Goal: Task Accomplishment & Management: Complete application form

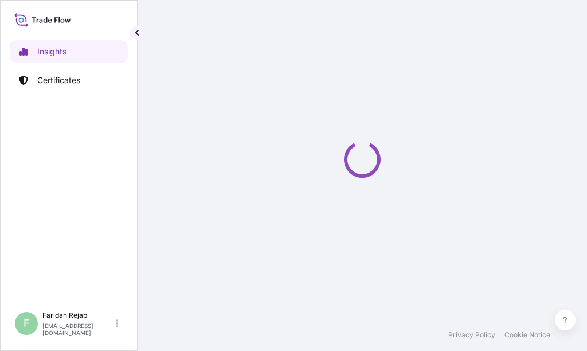
select select "2025"
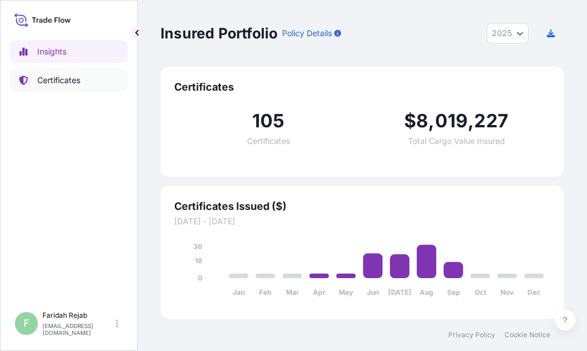
click at [49, 77] on p "Certificates" at bounding box center [58, 79] width 43 height 11
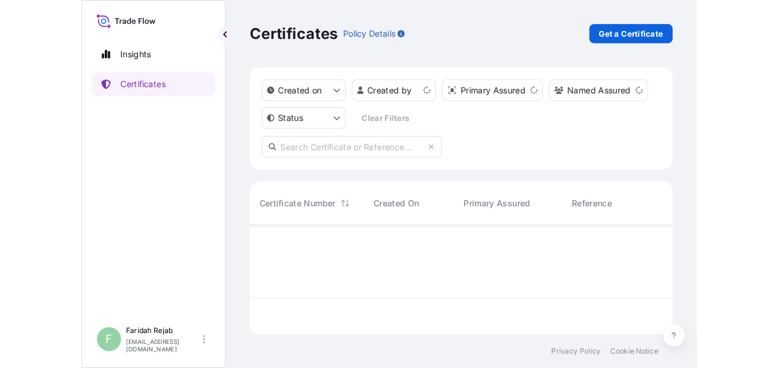
scroll to position [102, 395]
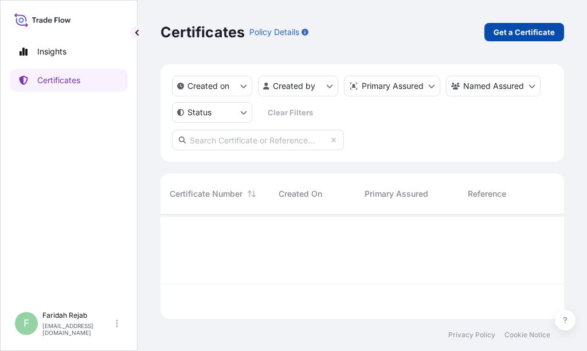
click at [538, 31] on p "Get a Certificate" at bounding box center [523, 31] width 61 height 11
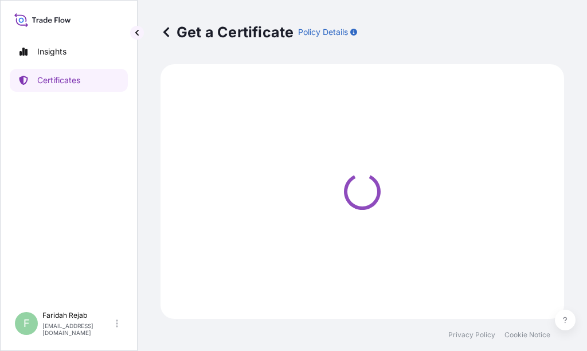
select select "Barge"
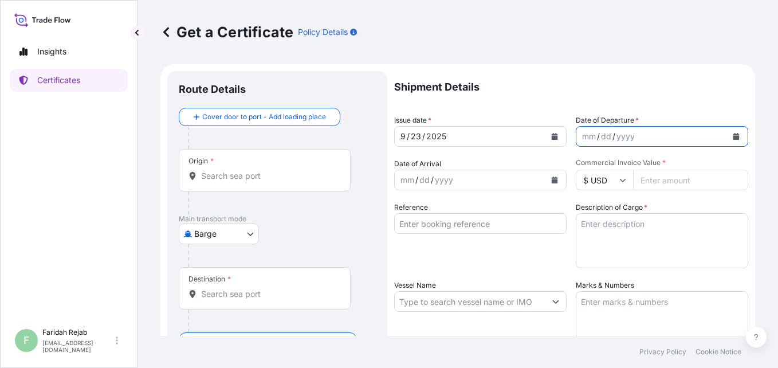
click at [586, 137] on icon "Calendar" at bounding box center [736, 136] width 6 height 7
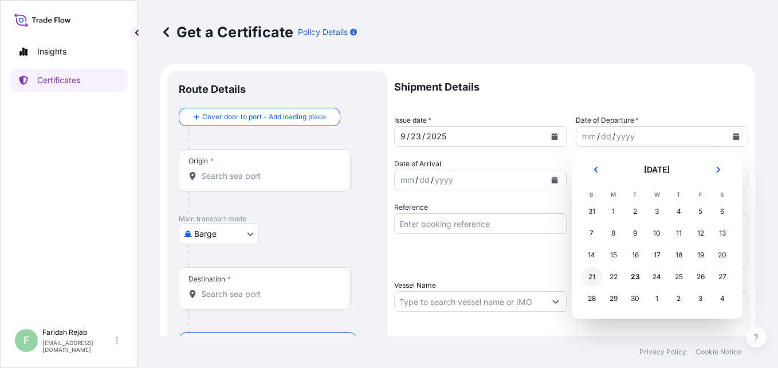
click at [586, 274] on div "21" at bounding box center [591, 276] width 21 height 21
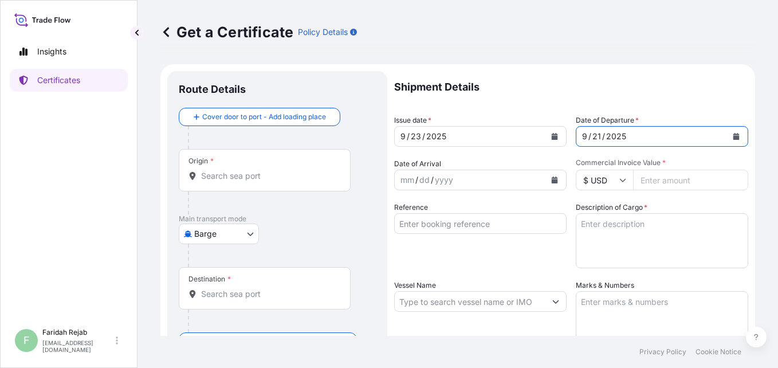
click at [553, 180] on icon "Calendar" at bounding box center [555, 179] width 6 height 7
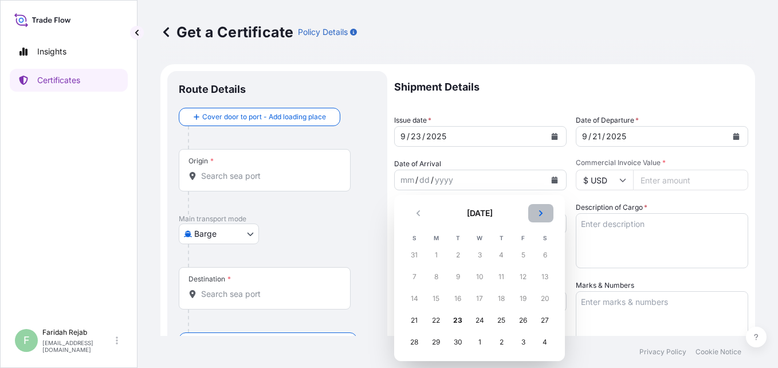
click at [538, 212] on icon "Next" at bounding box center [540, 213] width 7 height 7
click at [480, 256] on div "1" at bounding box center [479, 255] width 21 height 21
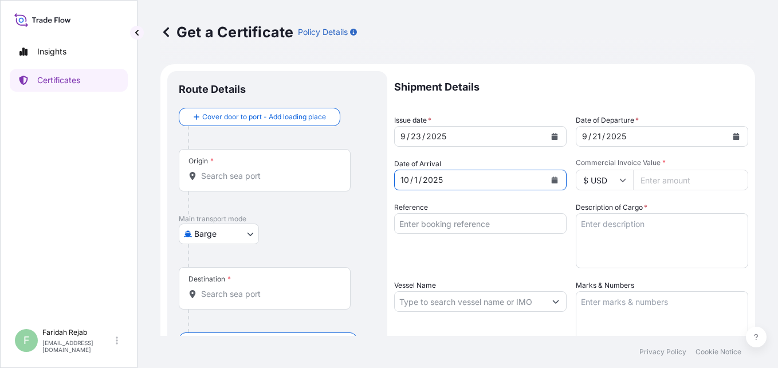
click at [586, 183] on input "Commercial Invoice Value *" at bounding box center [690, 180] width 115 height 21
type input "57160.00"
click at [486, 290] on div "Vessel Name" at bounding box center [480, 314] width 172 height 69
click at [586, 180] on input "57160.00" at bounding box center [690, 180] width 115 height 21
click at [586, 174] on input "57160.00" at bounding box center [690, 180] width 115 height 21
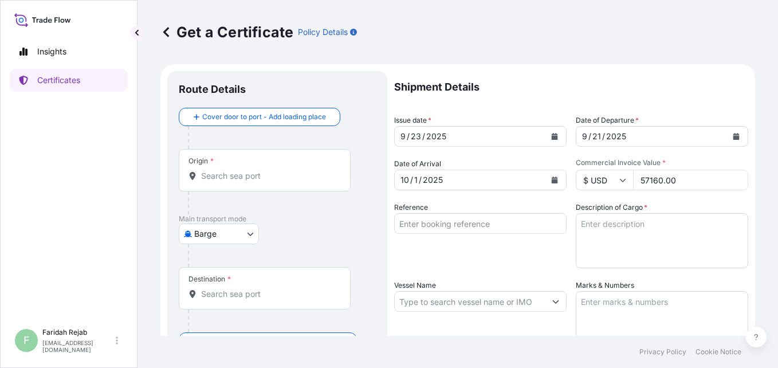
click at [466, 226] on input "Reference" at bounding box center [480, 223] width 172 height 21
type input "INV. NO. 90433007"
click at [586, 225] on textarea "Description of Cargo *" at bounding box center [662, 240] width 172 height 55
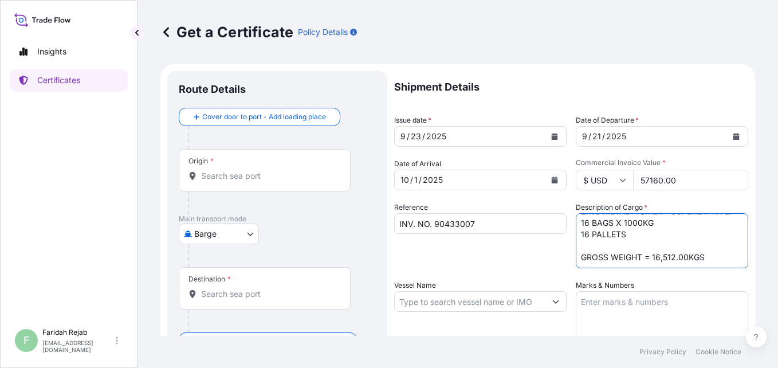
scroll to position [30, 0]
type textarea "ZINC METAL PIGMENT SUPEREXTRA EP 16 BAGS X 1000KG 16 PALLETS GROSS WEIGHT = 16,…"
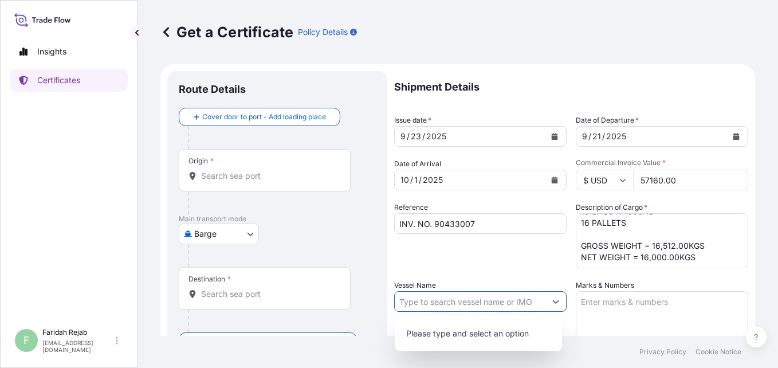
click at [553, 302] on icon "Show suggestions" at bounding box center [556, 301] width 6 height 3
click at [553, 301] on icon "Show suggestions" at bounding box center [556, 301] width 6 height 3
click at [467, 304] on input "Vessel Name" at bounding box center [470, 301] width 151 height 21
type input "HARBOUR ADVENTURE V. HA 030"
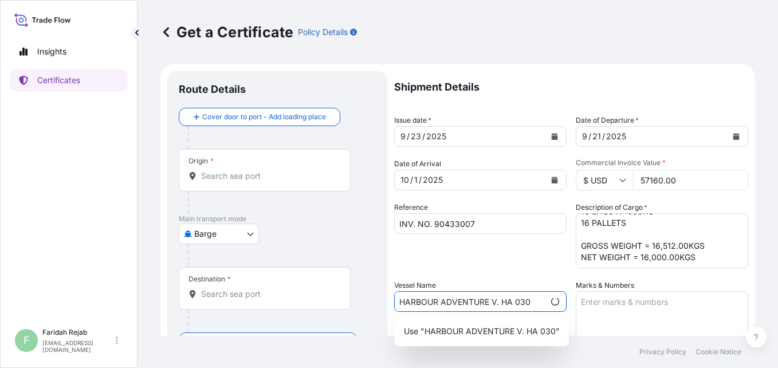
click at [586, 298] on textarea "Marks & Numbers" at bounding box center [662, 319] width 172 height 57
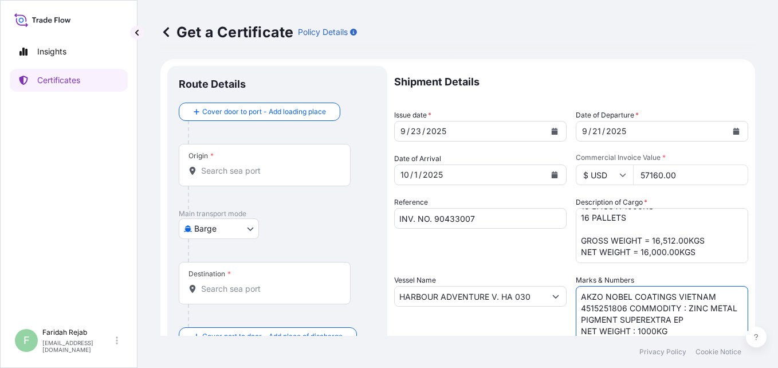
scroll to position [12, 0]
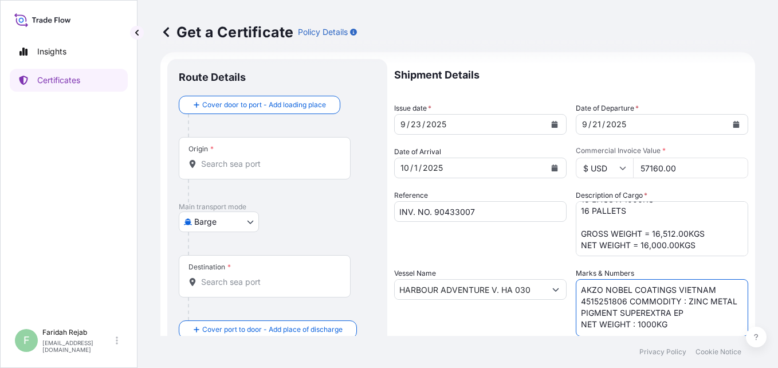
click at [586, 309] on textarea "AKZO NOBEL COATINGS VIETNAM 4515251806 COMMODITY : ZINC METAL PIGMENT SUPEREXTR…" at bounding box center [662, 307] width 172 height 57
click at [586, 325] on textarea "AKZO NOBEL COATINGS VIETNAM 4515251806 COMMODITY : ZINC METAL PIGMENT SUPEREXTR…" at bounding box center [662, 307] width 172 height 57
click at [586, 320] on textarea "AKZO NOBEL COATINGS VIETNAM 4515251806 COMMODITY : ZINC METAL PIGMENT SUPEREXTR…" at bounding box center [662, 307] width 172 height 57
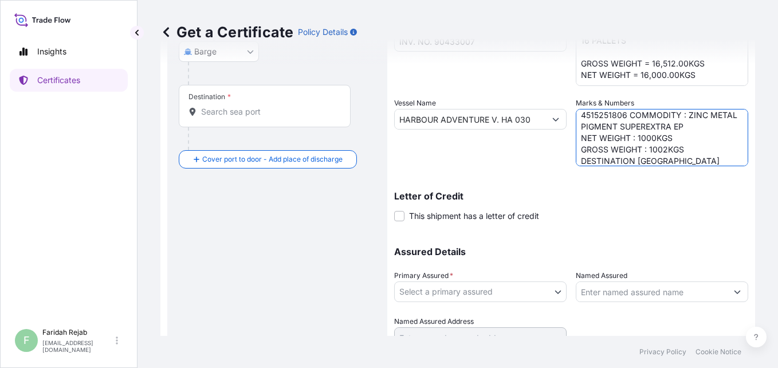
scroll to position [195, 0]
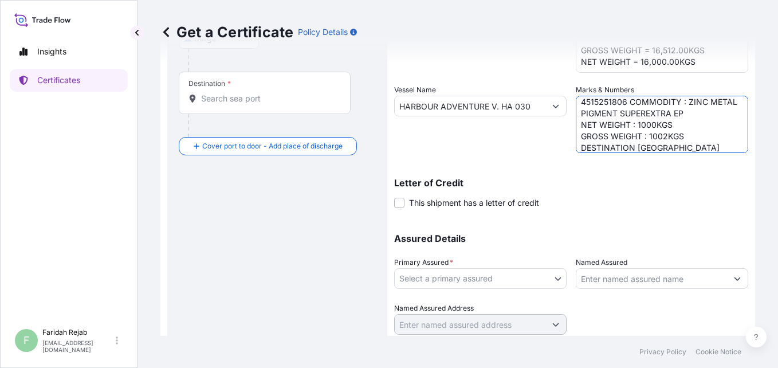
type textarea "AKZO NOBEL COATINGS VIETNAM 4515251806 COMMODITY : ZINC METAL PIGMENT SUPEREXTR…"
click at [518, 278] on body "Insights Certificates F [PERSON_NAME] [EMAIL_ADDRESS][DOMAIN_NAME] Get a Certif…" at bounding box center [389, 184] width 778 height 368
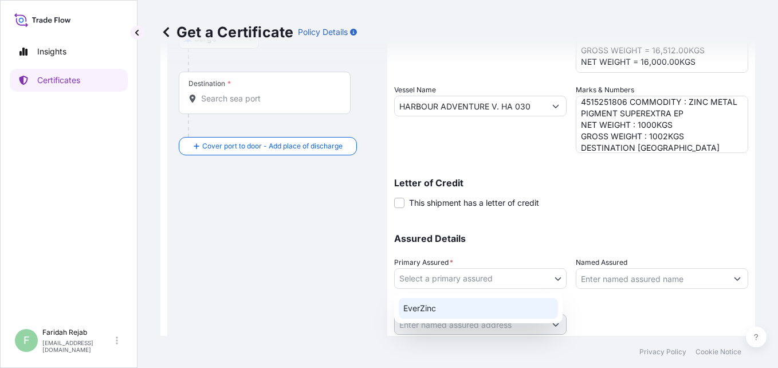
click at [434, 312] on div "EverZinc" at bounding box center [478, 308] width 159 height 21
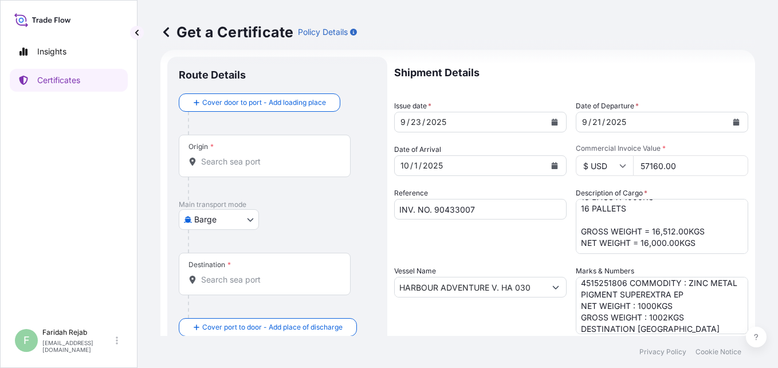
scroll to position [0, 0]
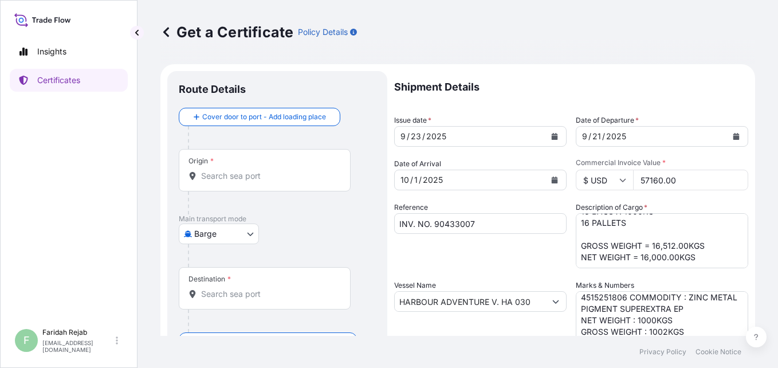
click at [246, 175] on input "Origin *" at bounding box center [268, 175] width 135 height 11
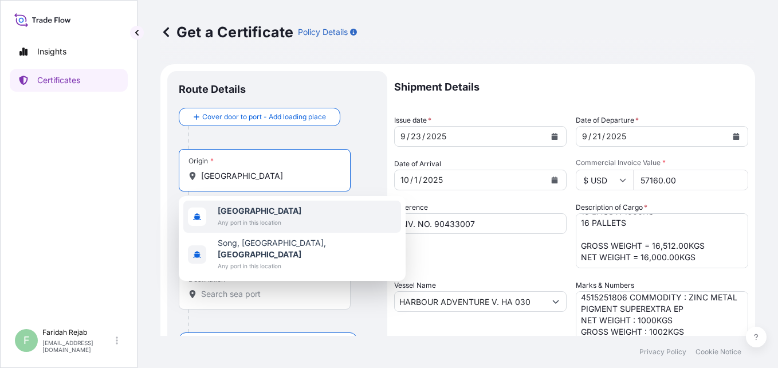
click at [255, 214] on span "[GEOGRAPHIC_DATA]" at bounding box center [260, 210] width 84 height 11
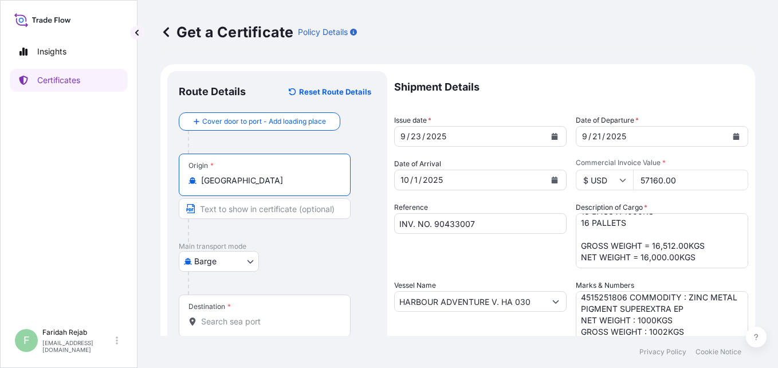
type input "[GEOGRAPHIC_DATA]"
click at [229, 312] on div "Destination *" at bounding box center [265, 315] width 172 height 42
click at [229, 316] on input "Destination *" at bounding box center [268, 321] width 135 height 11
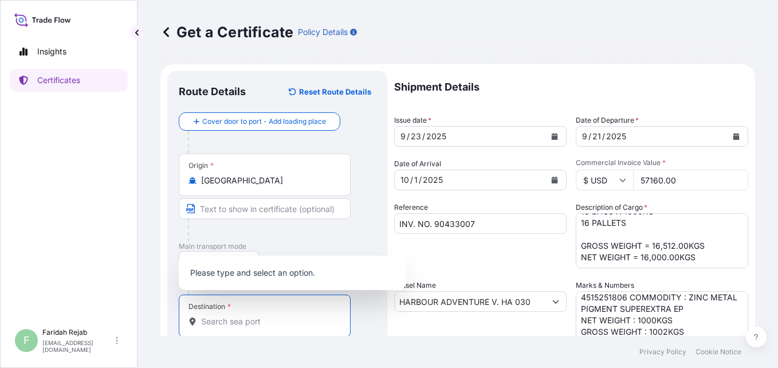
click at [212, 210] on input "Text to appear on certificate" at bounding box center [265, 208] width 172 height 21
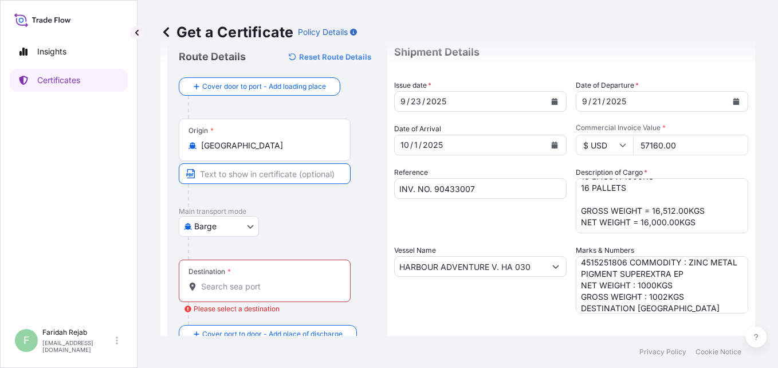
scroll to position [46, 0]
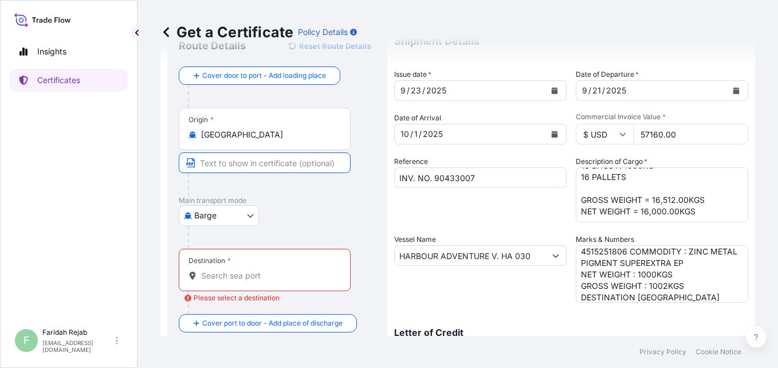
click at [266, 266] on div "Destination *" at bounding box center [265, 270] width 172 height 42
click at [266, 270] on input "Destination * Please select a destination" at bounding box center [268, 275] width 135 height 11
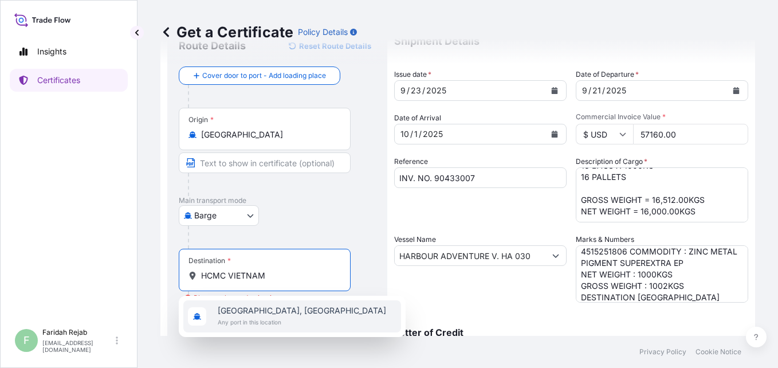
click at [286, 310] on span "[GEOGRAPHIC_DATA], [GEOGRAPHIC_DATA]" at bounding box center [302, 310] width 168 height 11
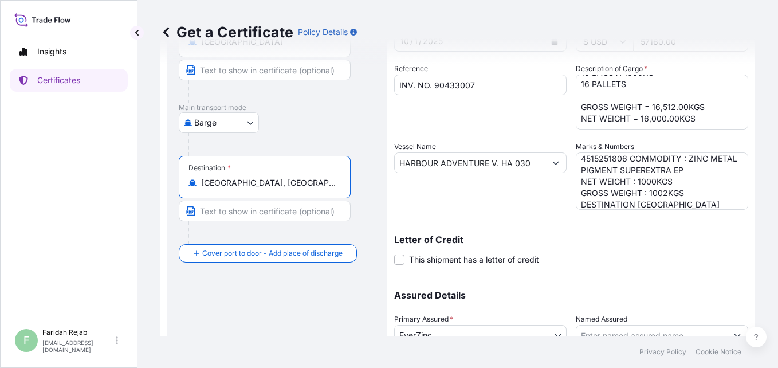
scroll to position [160, 0]
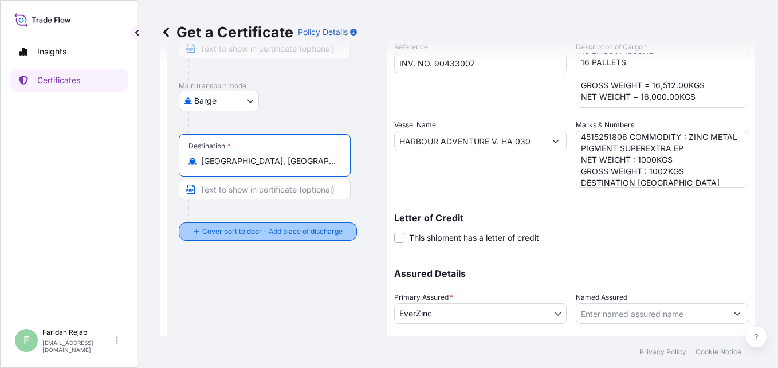
type input "[GEOGRAPHIC_DATA], [GEOGRAPHIC_DATA]"
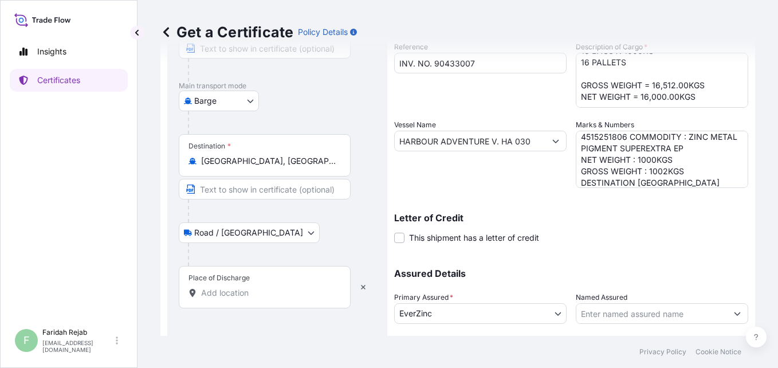
click at [245, 290] on input "Place of Discharge" at bounding box center [268, 292] width 135 height 11
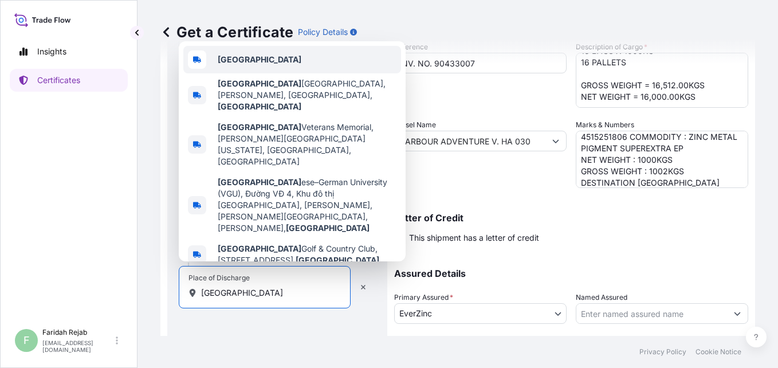
click at [251, 73] on div "[GEOGRAPHIC_DATA]" at bounding box center [292, 59] width 218 height 27
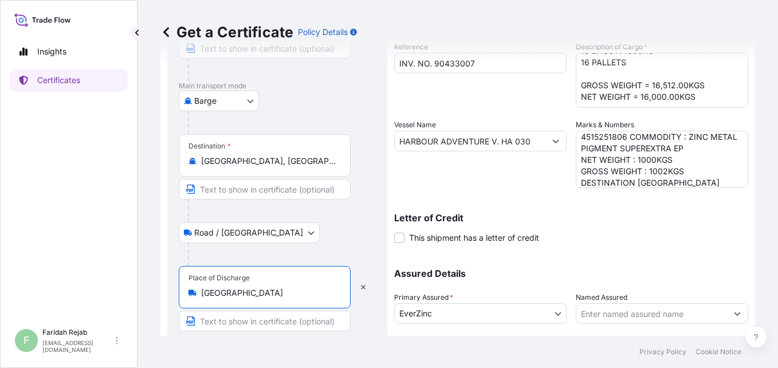
scroll to position [0, 0]
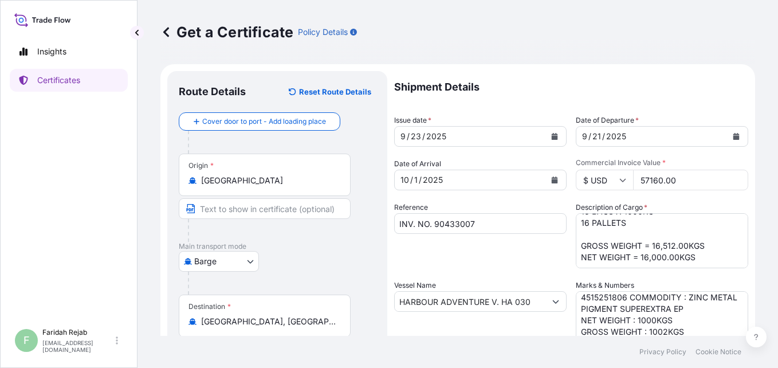
type input "[GEOGRAPHIC_DATA]"
click at [218, 209] on input "Text to appear on certificate" at bounding box center [265, 208] width 172 height 21
click at [207, 259] on body "Insights Certificates F [PERSON_NAME] [EMAIL_ADDRESS][DOMAIN_NAME] Get a Certif…" at bounding box center [389, 184] width 778 height 368
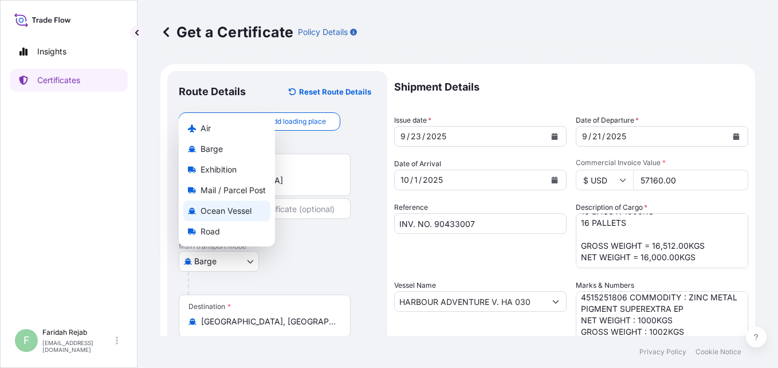
click at [217, 208] on span "Ocean Vessel" at bounding box center [225, 210] width 51 height 11
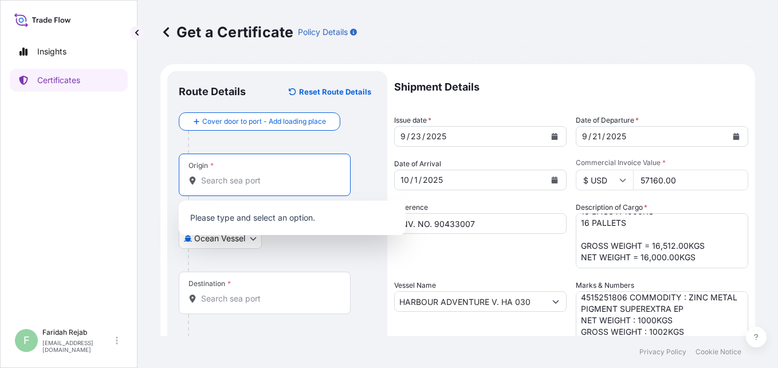
click at [234, 175] on input "Origin *" at bounding box center [268, 180] width 135 height 11
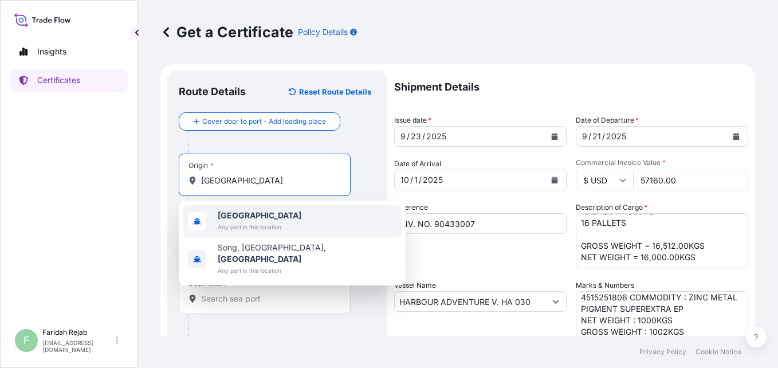
click at [245, 212] on b "[GEOGRAPHIC_DATA]" at bounding box center [260, 215] width 84 height 10
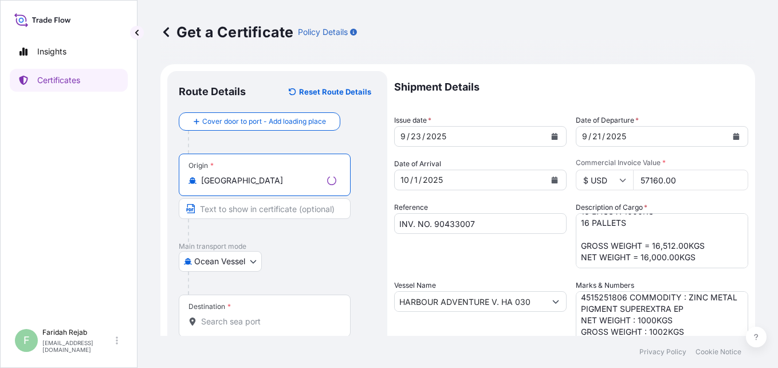
type input "[GEOGRAPHIC_DATA]"
click at [253, 311] on div "Destination *" at bounding box center [265, 315] width 172 height 42
click at [253, 316] on input "Destination *" at bounding box center [268, 321] width 135 height 11
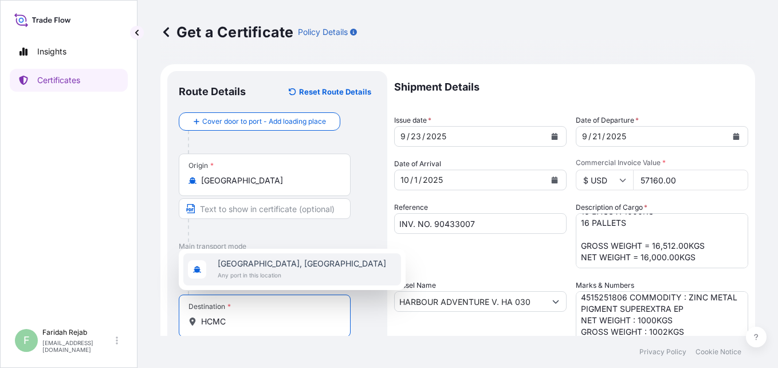
click at [277, 267] on span "[GEOGRAPHIC_DATA], [GEOGRAPHIC_DATA]" at bounding box center [302, 263] width 168 height 11
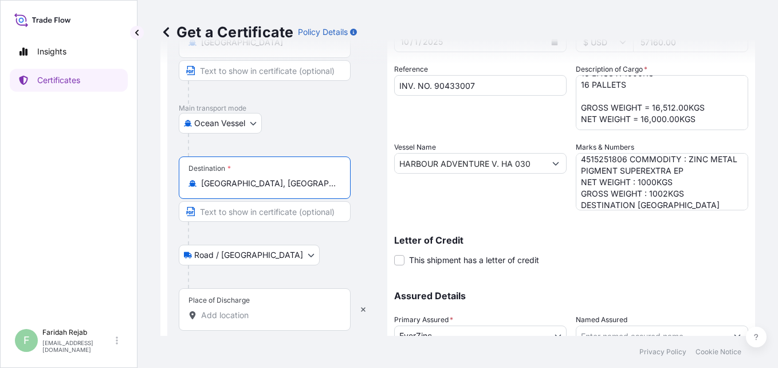
scroll to position [160, 0]
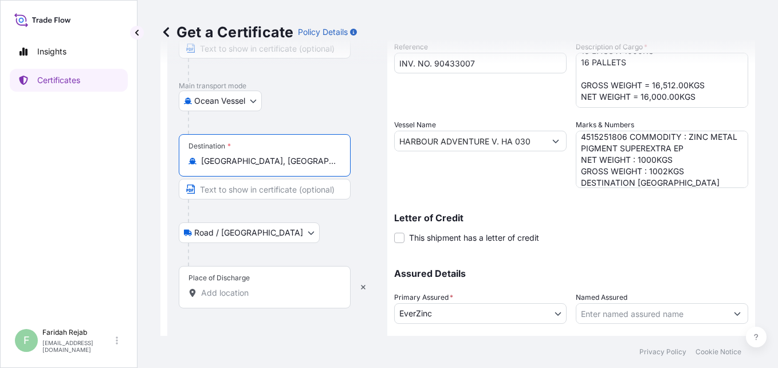
type input "[GEOGRAPHIC_DATA], [GEOGRAPHIC_DATA]"
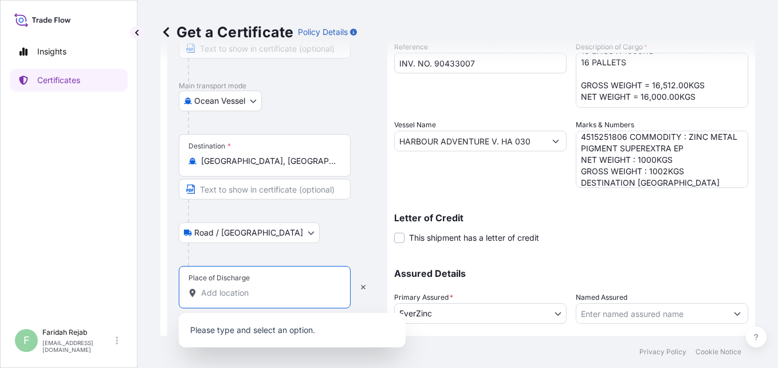
click at [233, 290] on input "Place of Discharge" at bounding box center [268, 292] width 135 height 11
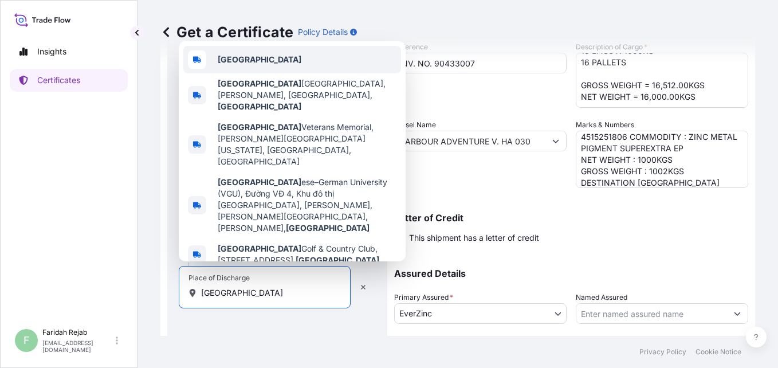
click at [258, 73] on div "[GEOGRAPHIC_DATA]" at bounding box center [292, 59] width 218 height 27
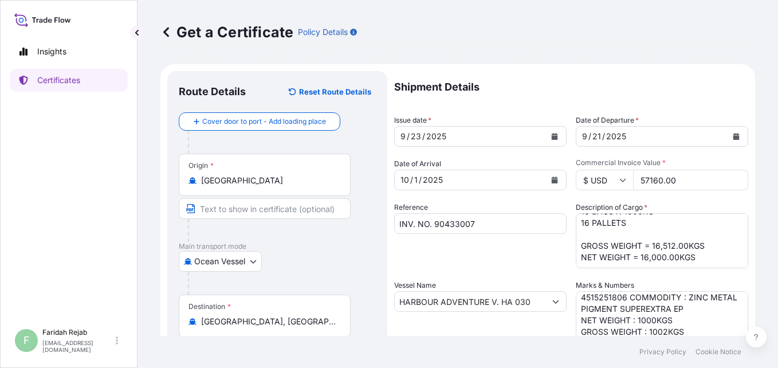
scroll to position [233, 0]
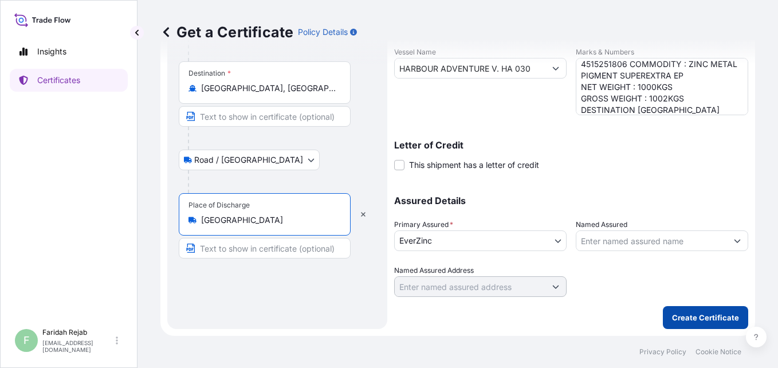
type input "[GEOGRAPHIC_DATA]"
click at [586, 313] on p "Create Certificate" at bounding box center [705, 317] width 67 height 11
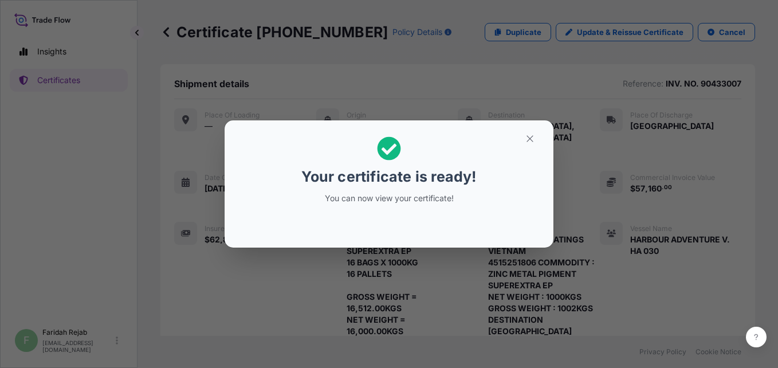
click at [395, 145] on icon at bounding box center [389, 148] width 24 height 24
click at [528, 141] on icon "button" at bounding box center [530, 138] width 10 height 10
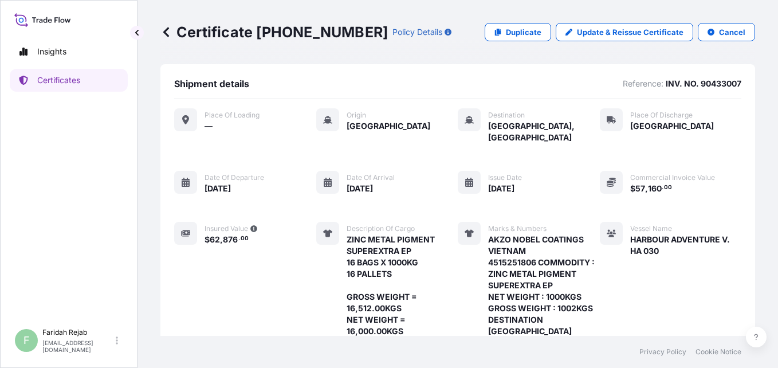
scroll to position [219, 0]
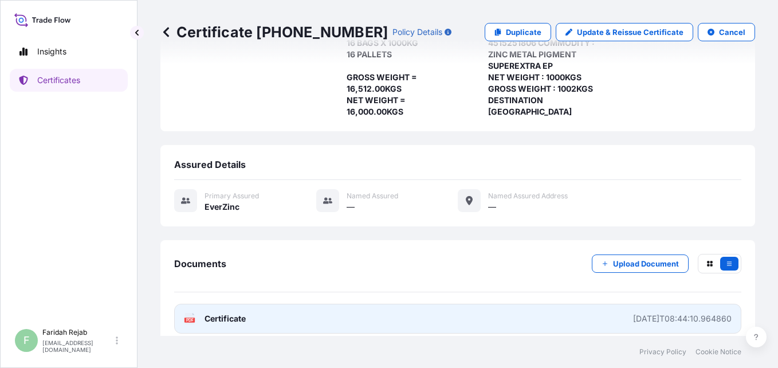
click at [191, 313] on g "PDF" at bounding box center [189, 318] width 10 height 11
